Goal: Check status: Verify the current state of an ongoing process or item

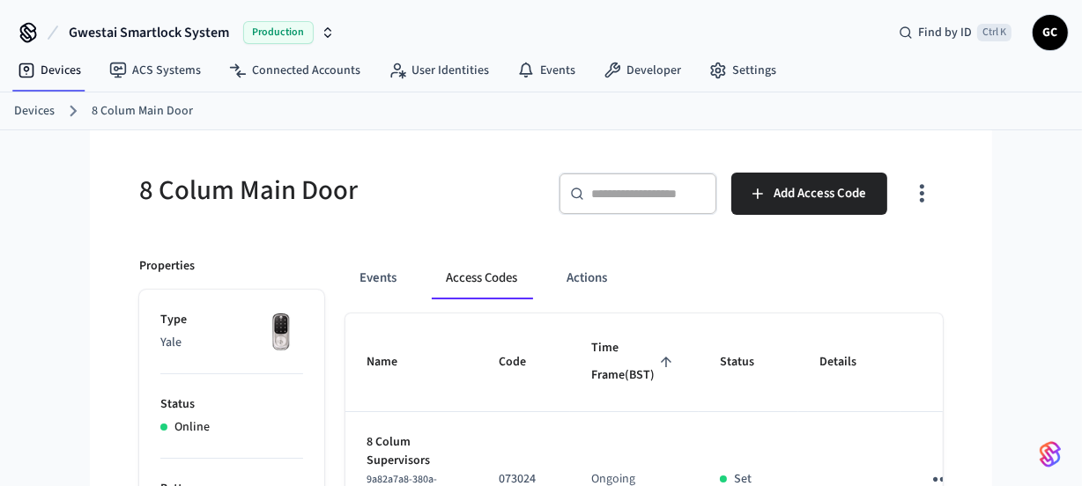
click at [35, 114] on link "Devices" at bounding box center [34, 111] width 41 height 18
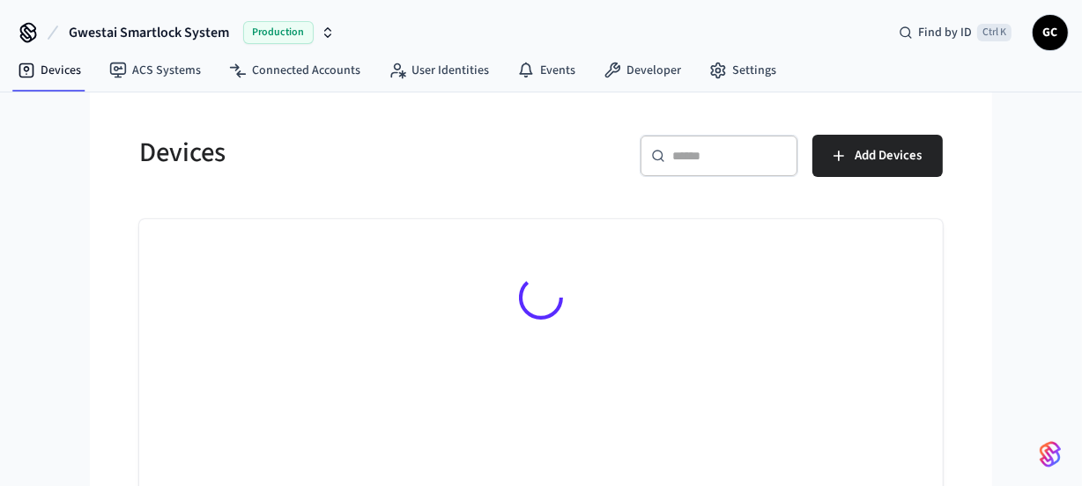
click at [766, 145] on div "​ ​" at bounding box center [719, 156] width 159 height 42
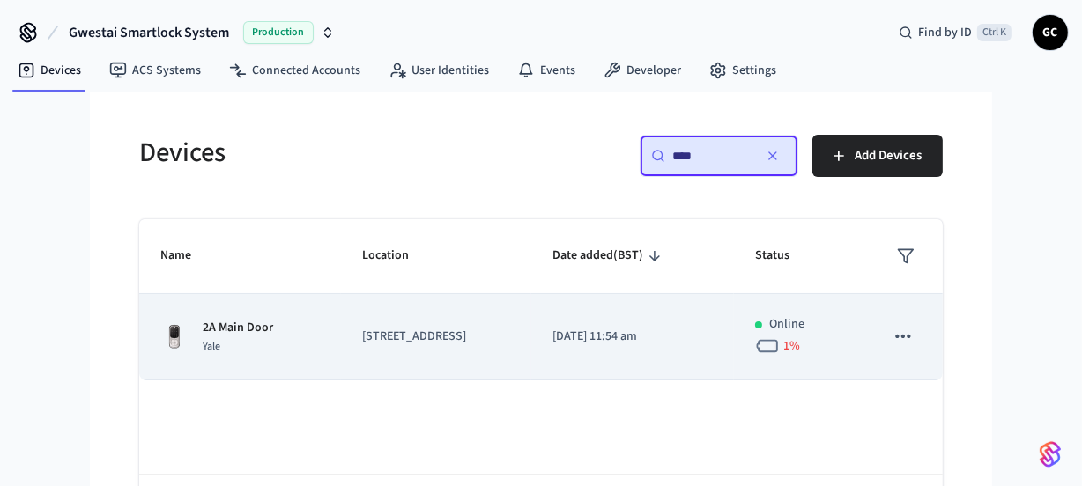
type input "****"
click at [218, 322] on p "2A Main Door" at bounding box center [238, 328] width 70 height 18
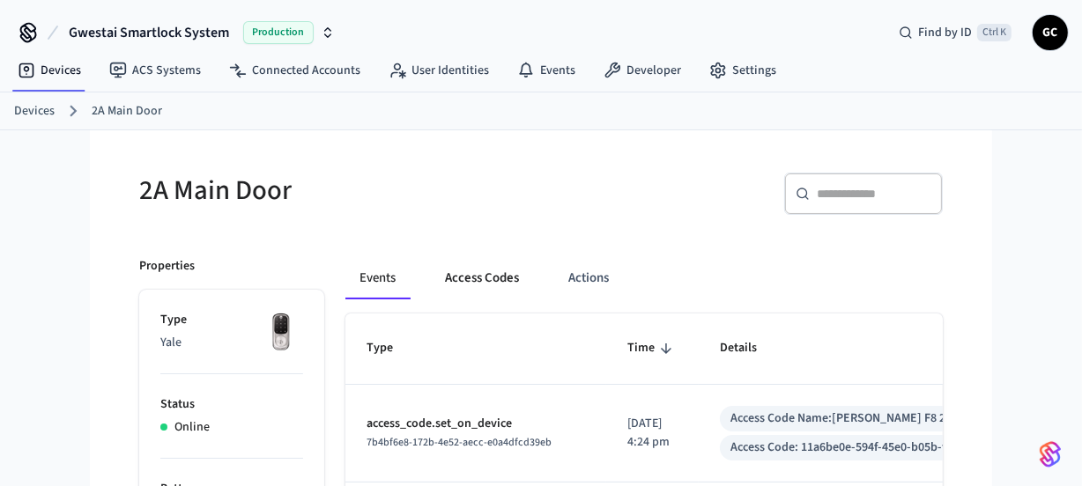
click at [492, 287] on button "Access Codes" at bounding box center [482, 278] width 102 height 42
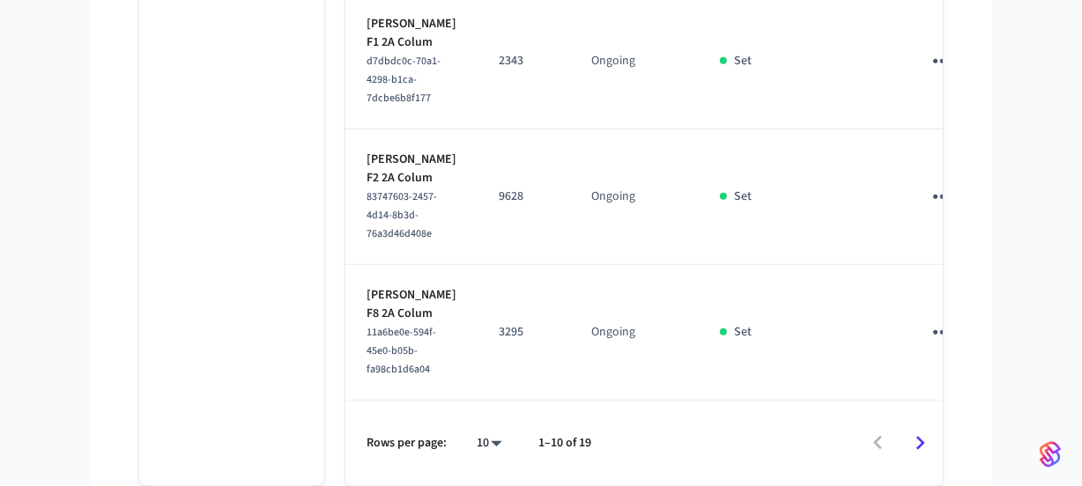
scroll to position [1444, 0]
